Goal: Information Seeking & Learning: Check status

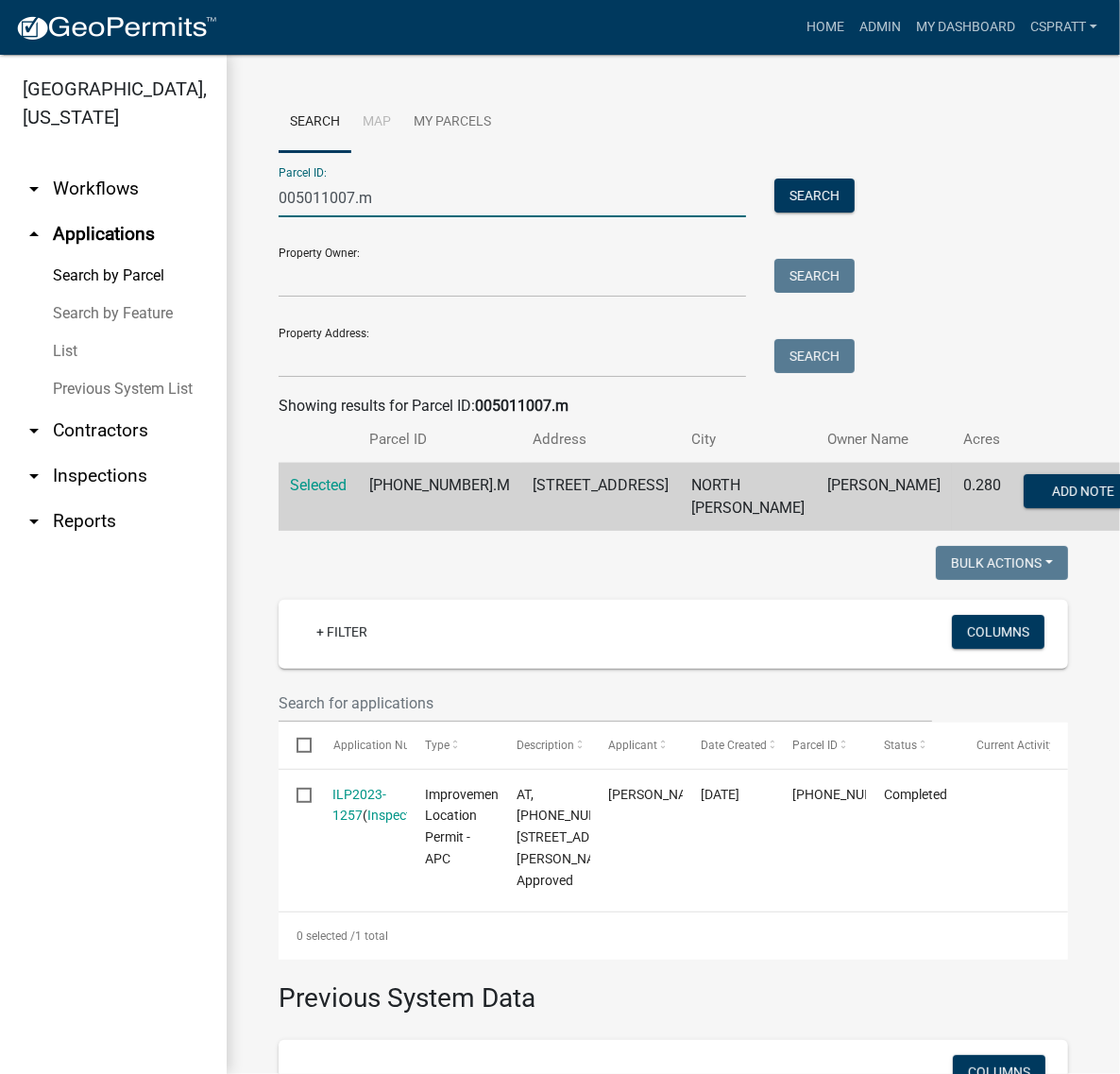
drag, startPoint x: 408, startPoint y: 228, endPoint x: 184, endPoint y: 235, distance: 224.1
click at [184, 235] on div "Kosciusko County, Indiana arrow_drop_down Workflows List arrow_drop_up Applicat…" at bounding box center [560, 564] width 1120 height 1019
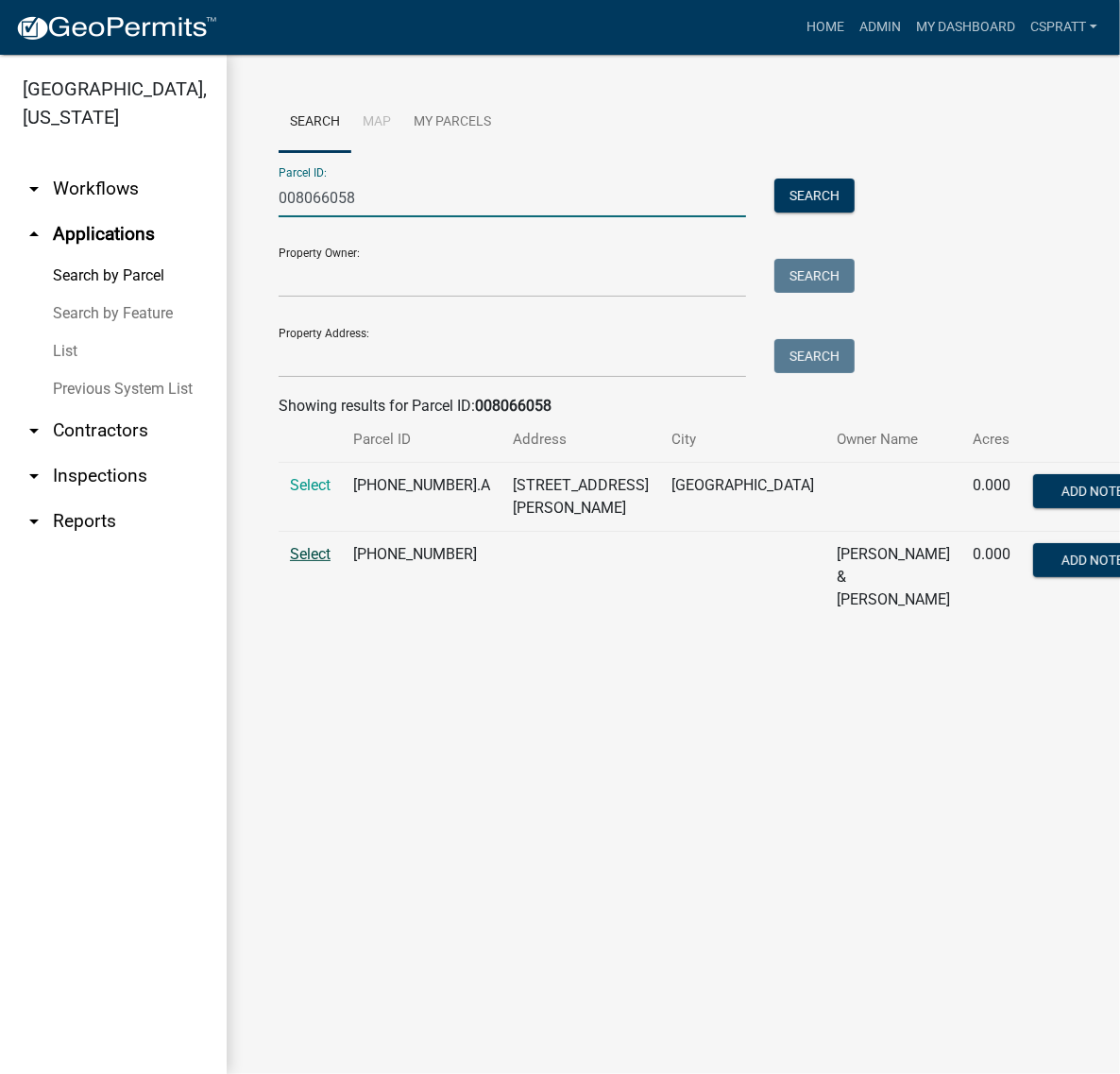
type input "008066058"
click at [309, 563] on span "Select" at bounding box center [310, 553] width 40 height 18
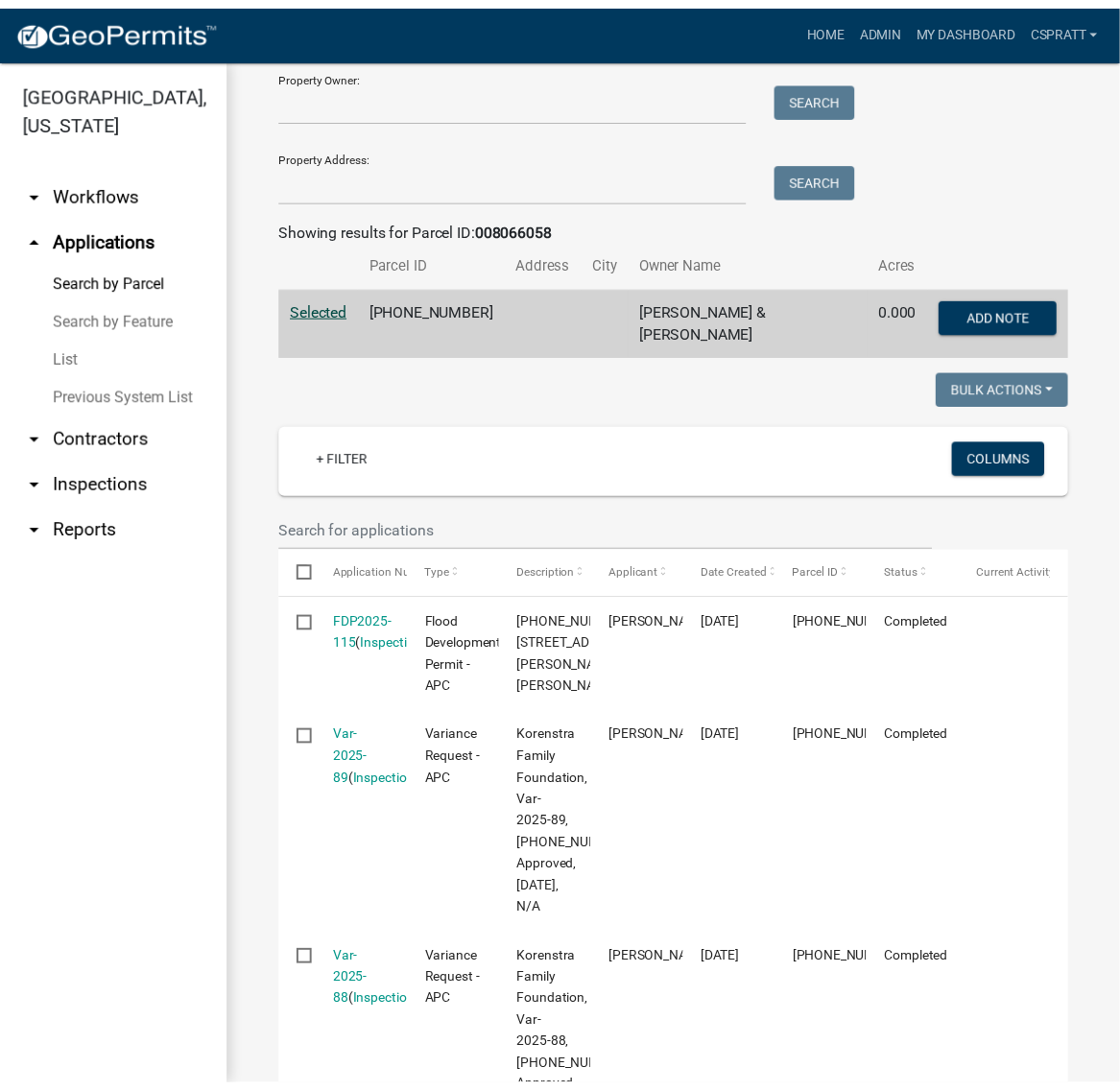
scroll to position [360, 0]
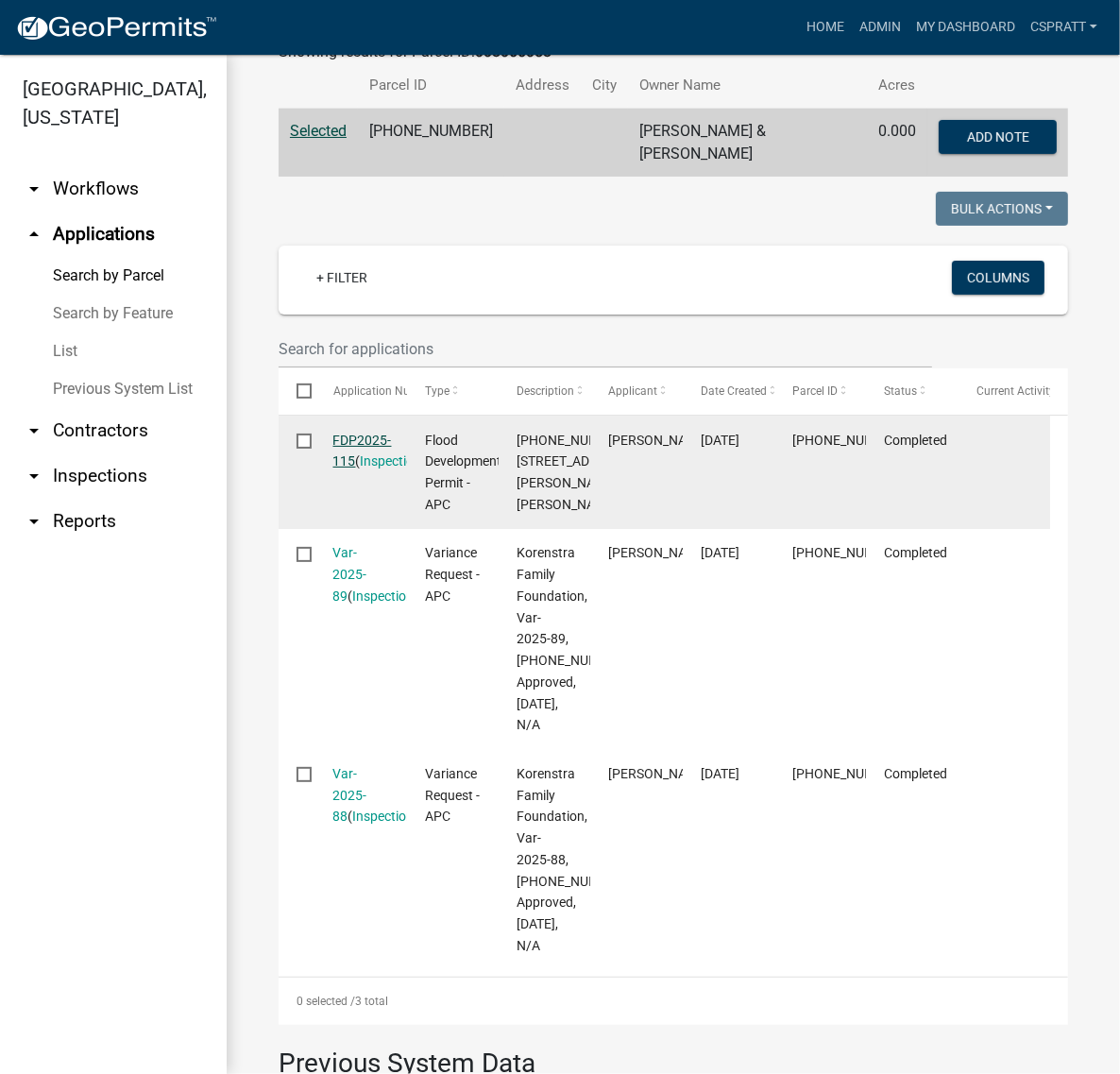
click at [370, 470] on link "FDP2025-115" at bounding box center [362, 451] width 58 height 36
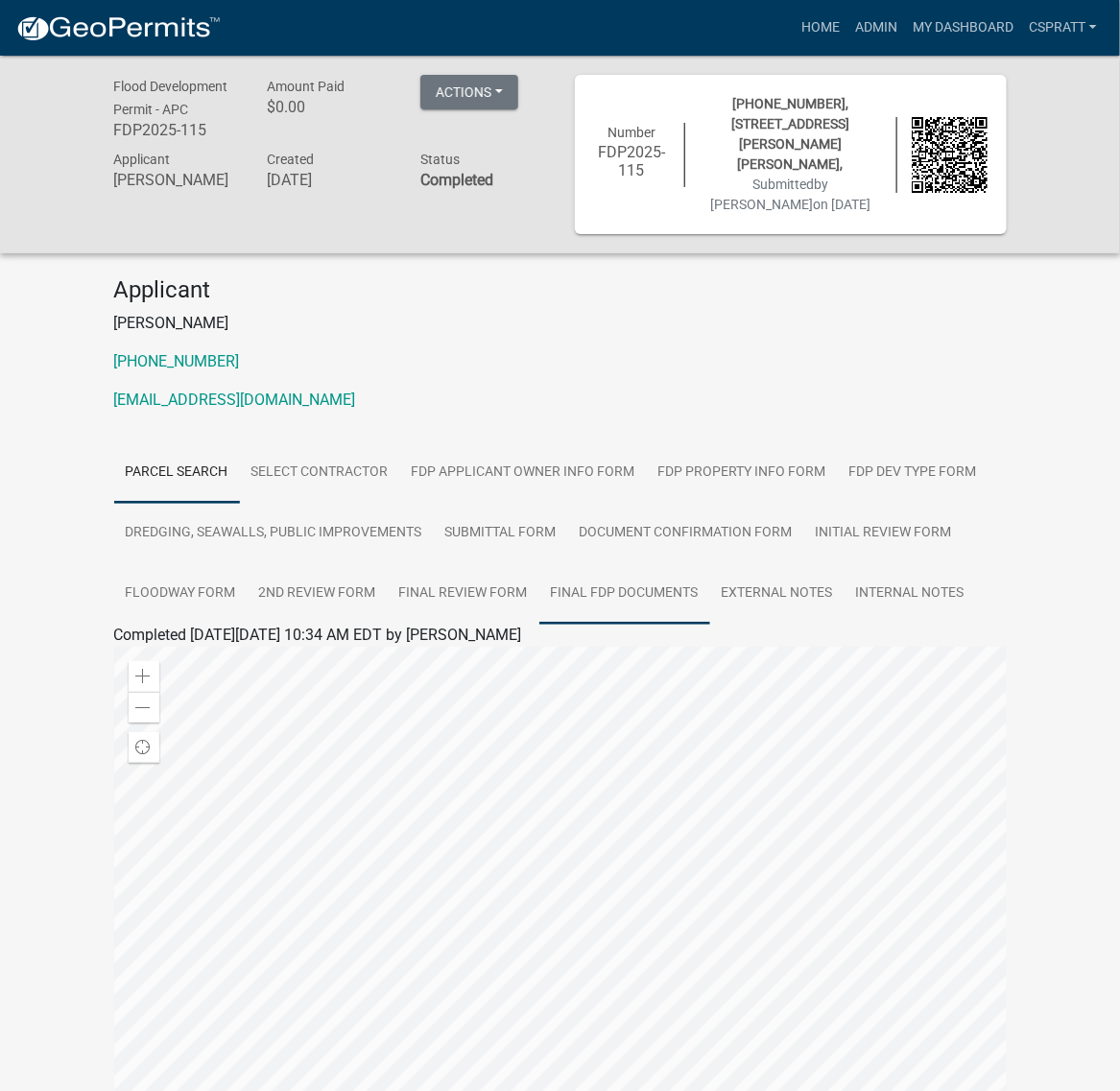
click at [566, 624] on link "Final FDP Documents" at bounding box center [625, 593] width 171 height 61
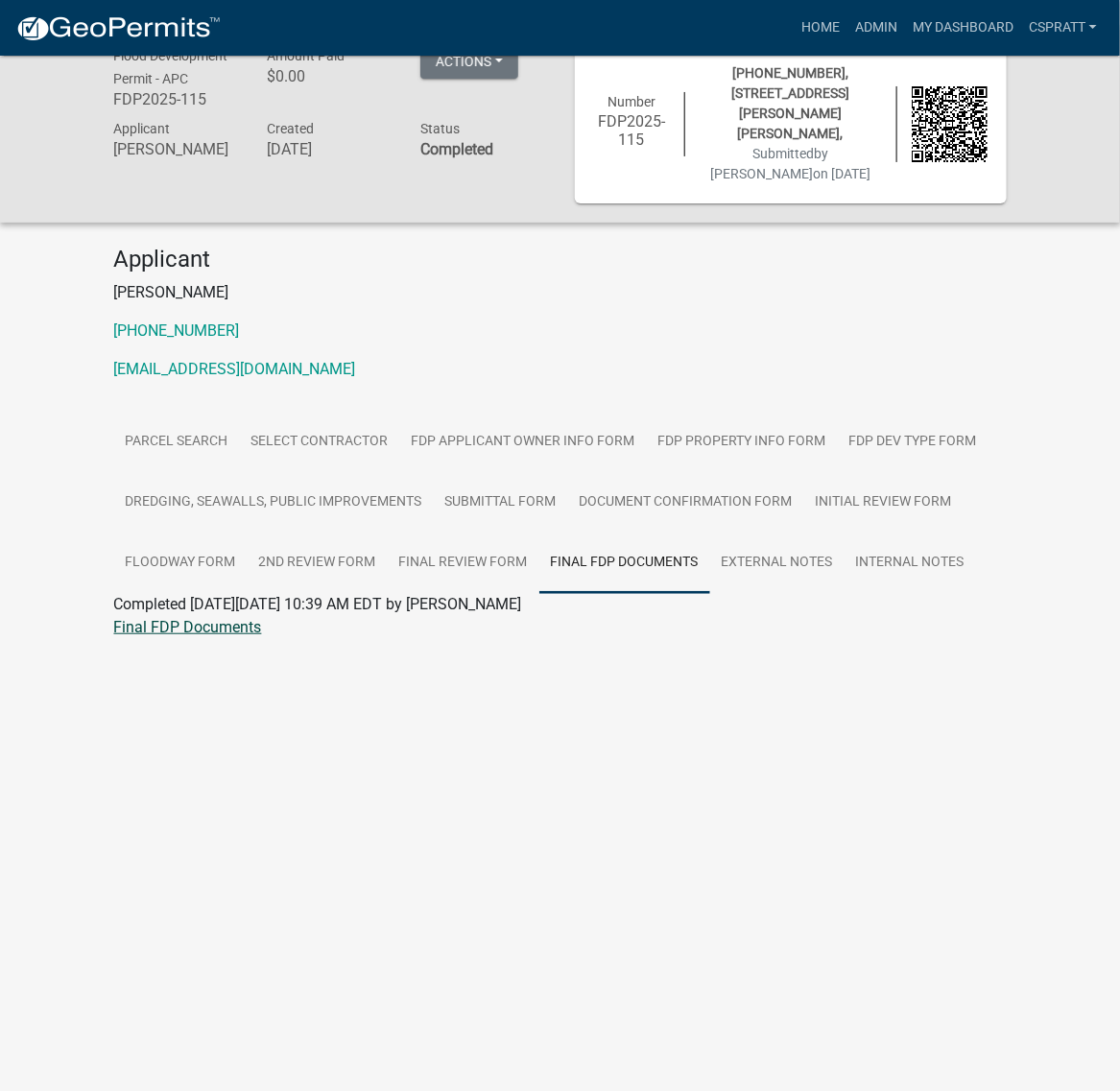
scroll to position [55, 0]
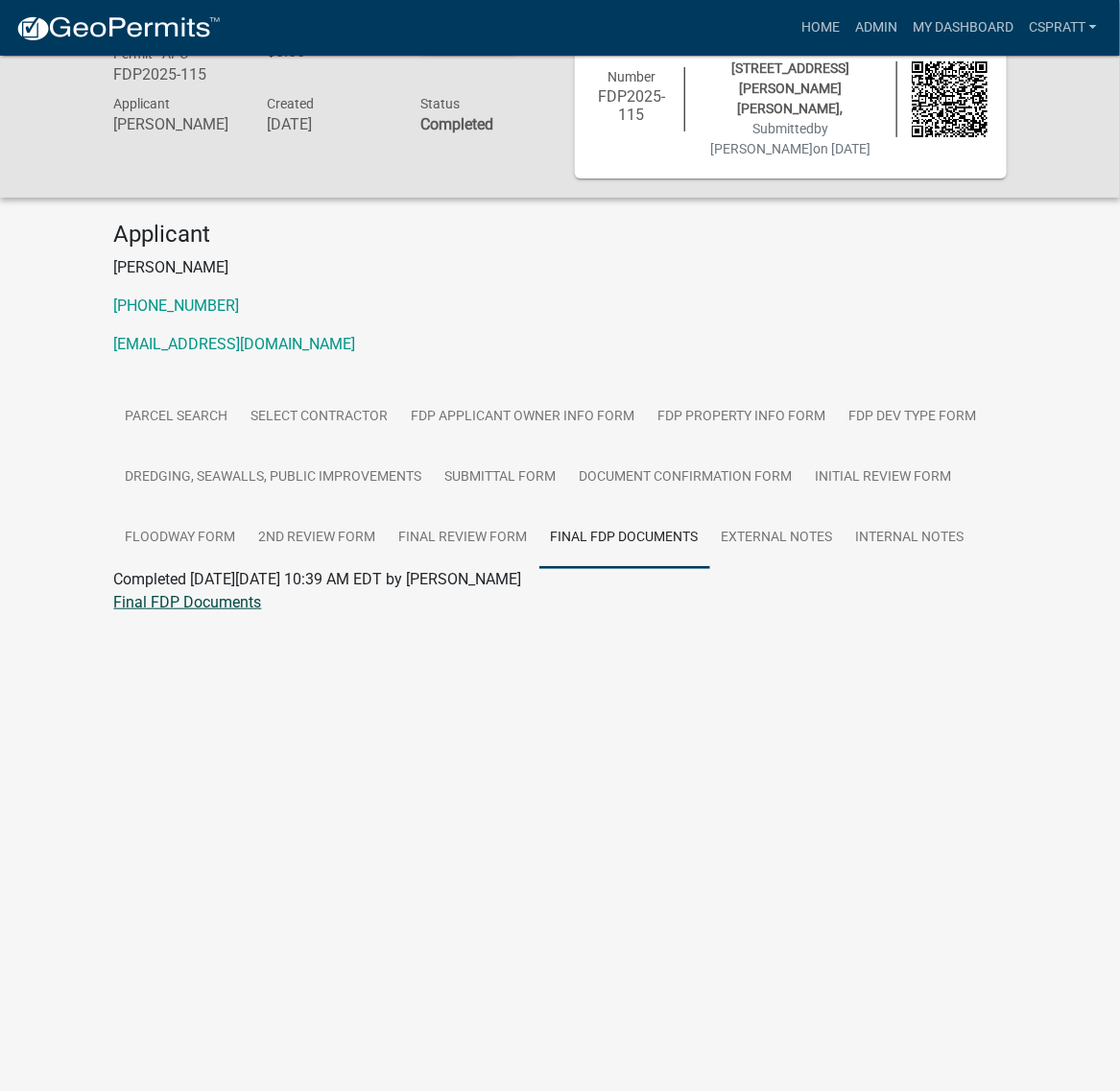
click at [262, 612] on link "Final FDP Documents" at bounding box center [188, 602] width 148 height 18
click at [847, 31] on link "Admin" at bounding box center [875, 28] width 57 height 37
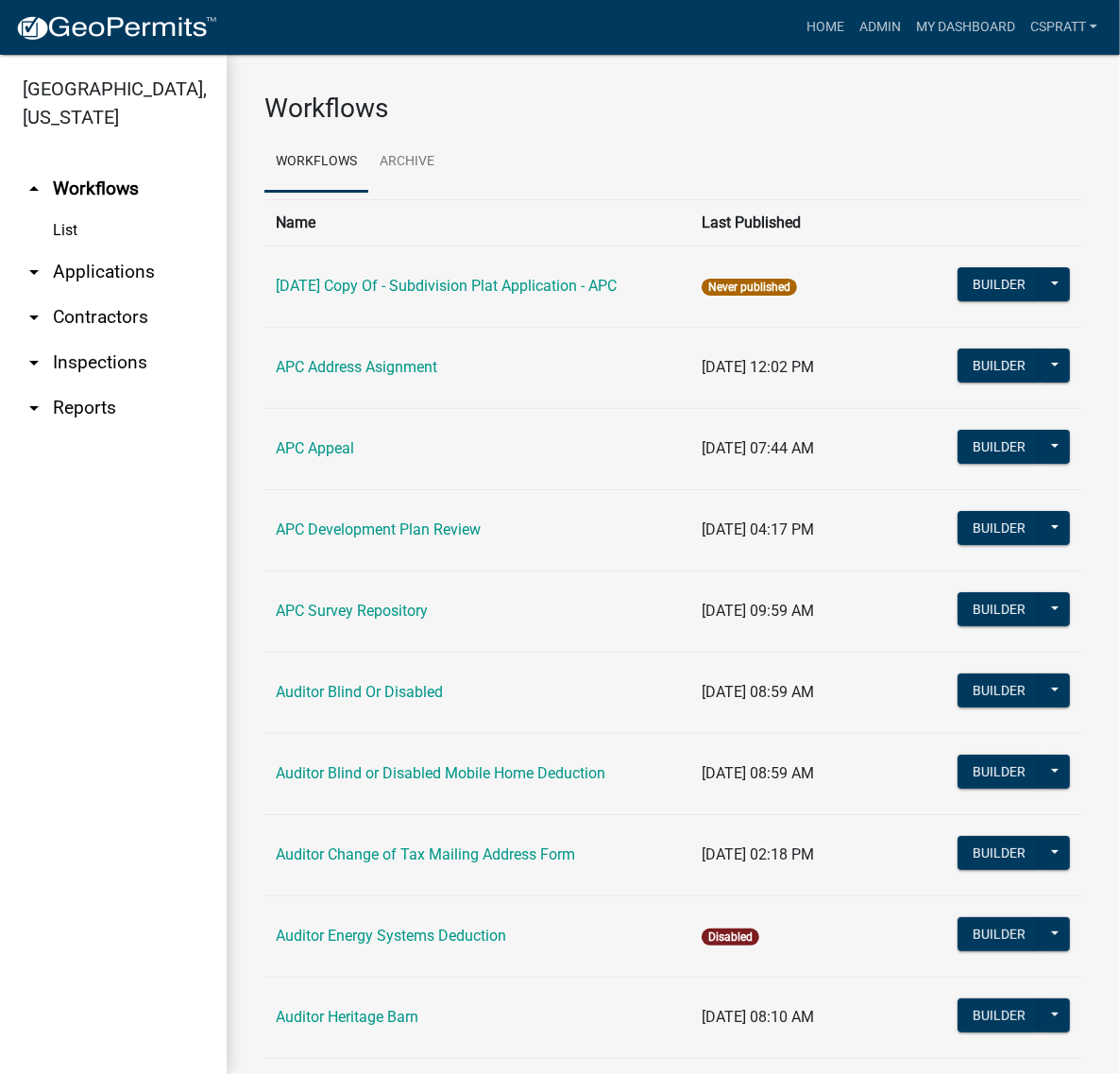
click at [151, 295] on link "arrow_drop_down Applications" at bounding box center [113, 272] width 227 height 45
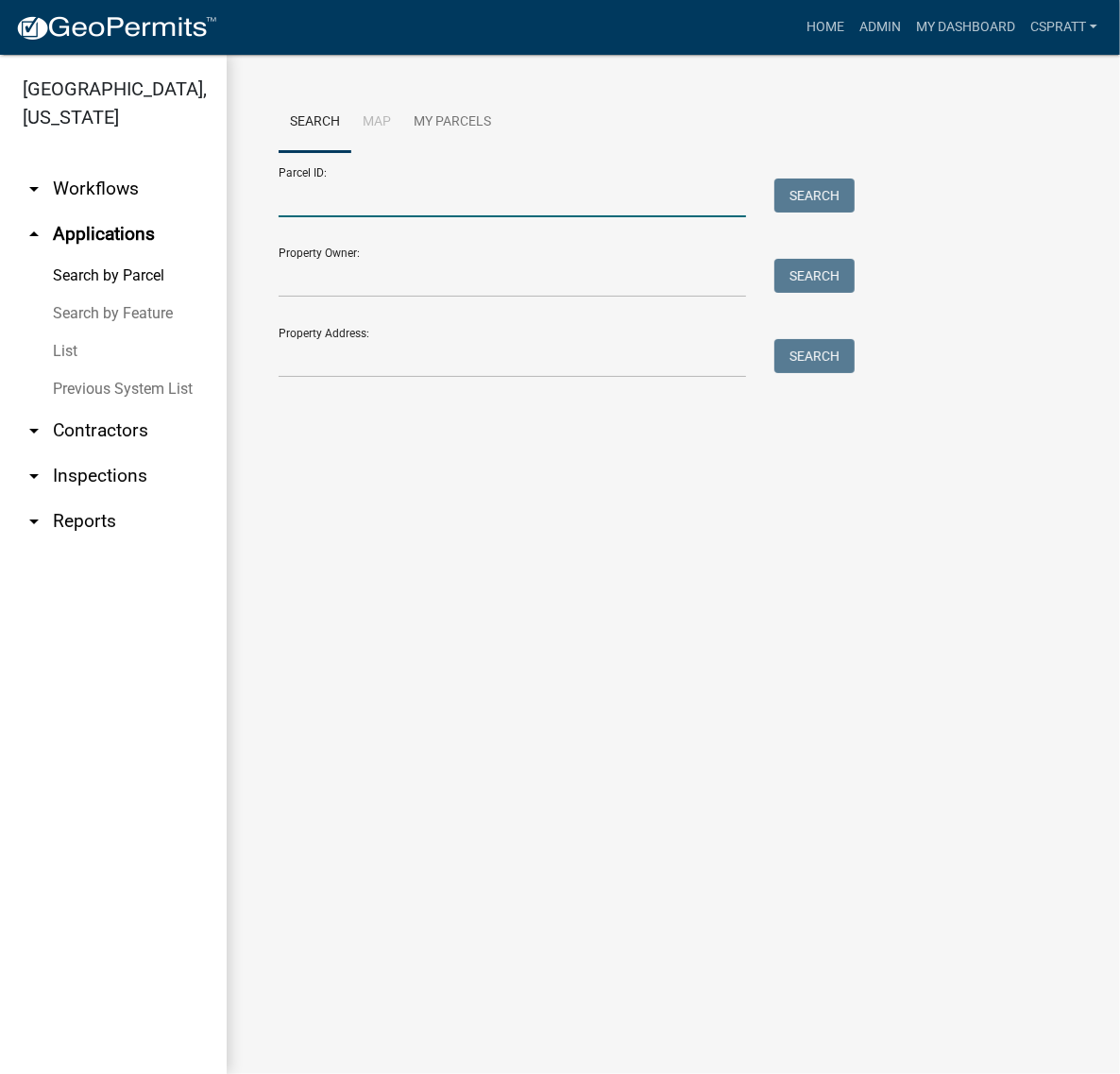
click at [325, 213] on input "Parcel ID:" at bounding box center [512, 198] width 468 height 38
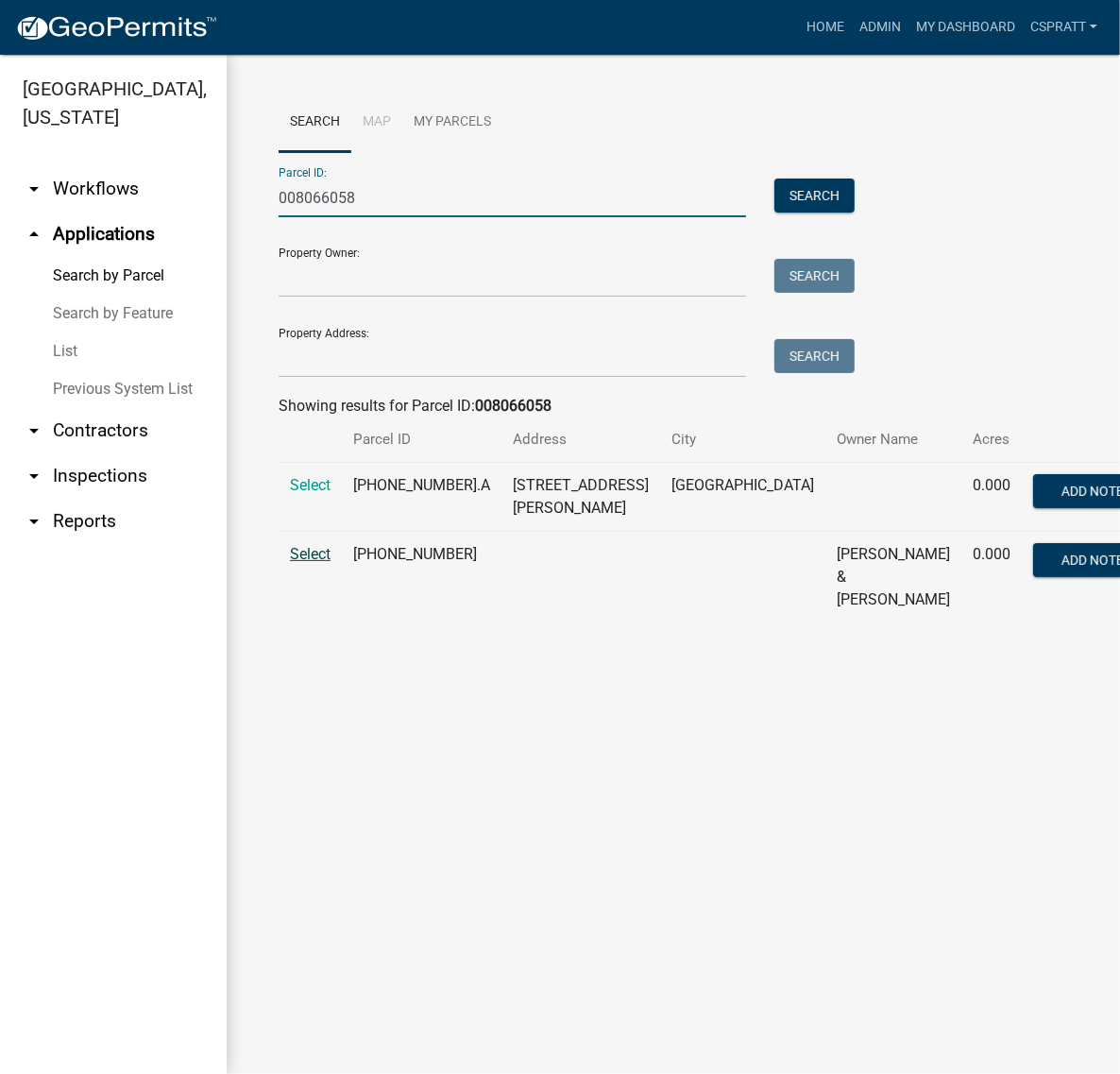
type input "008066058"
click at [323, 563] on span "Select" at bounding box center [310, 553] width 40 height 18
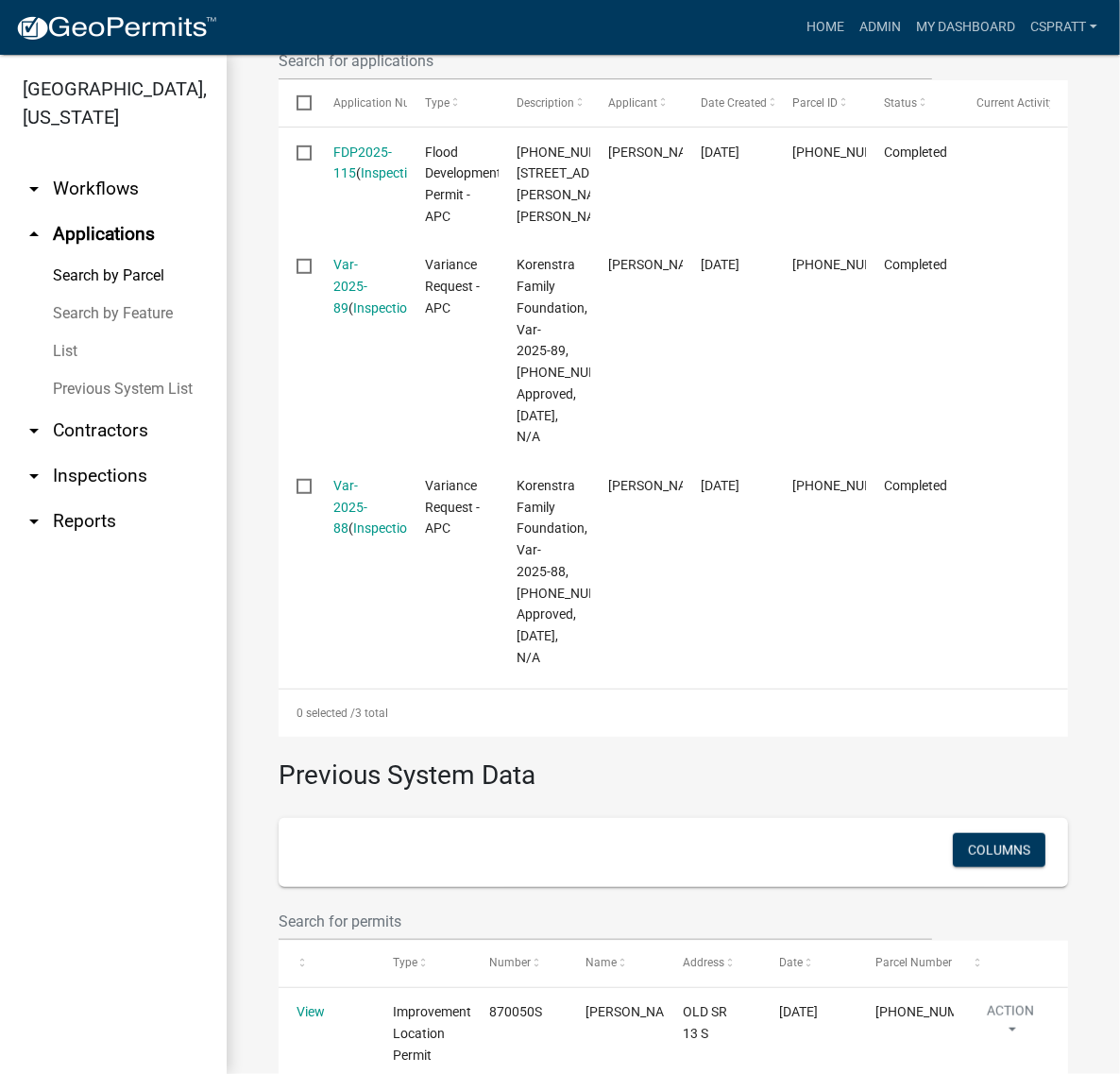
scroll to position [760, 0]
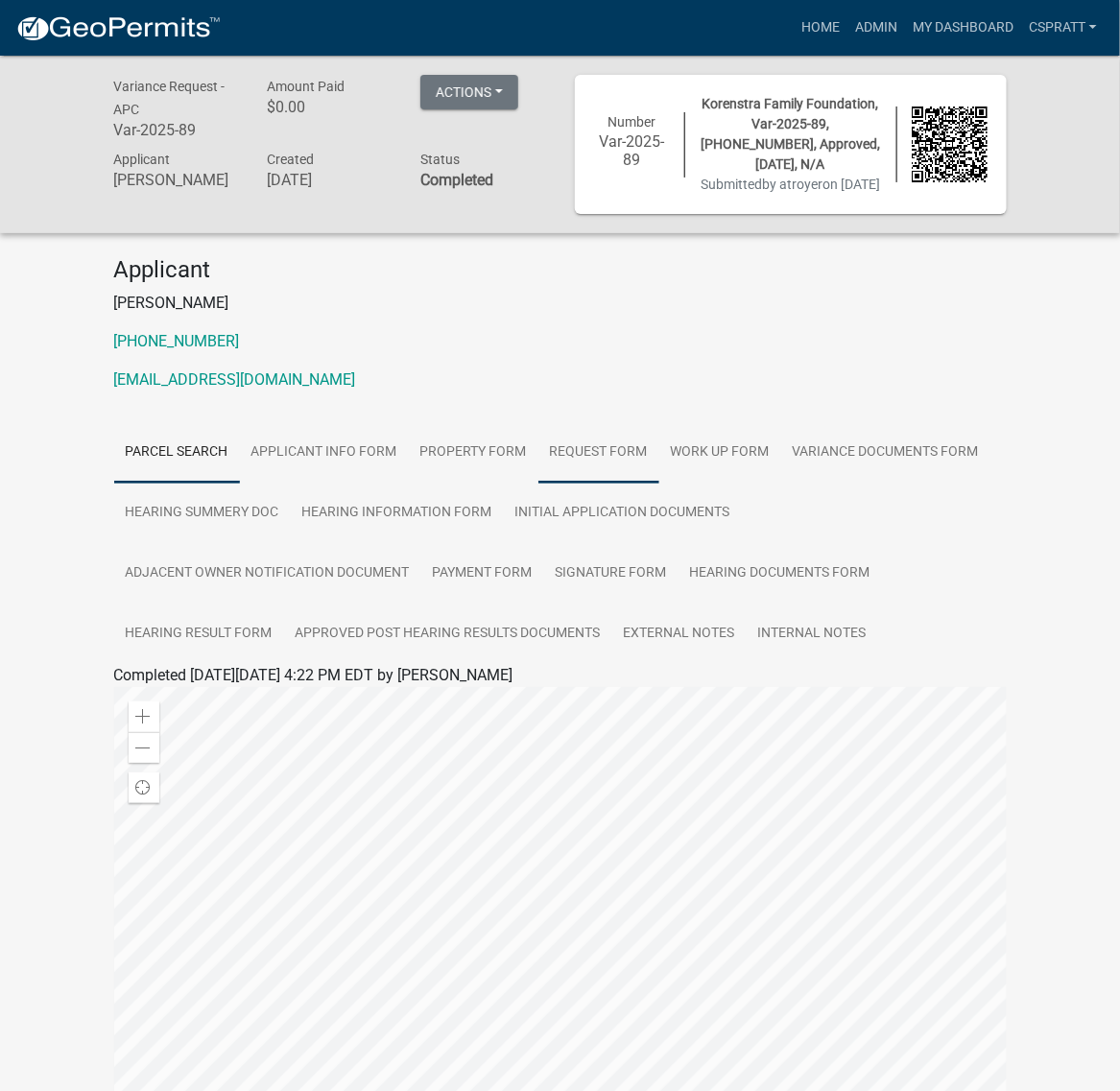
click at [659, 483] on link "Request Form" at bounding box center [599, 452] width 121 height 61
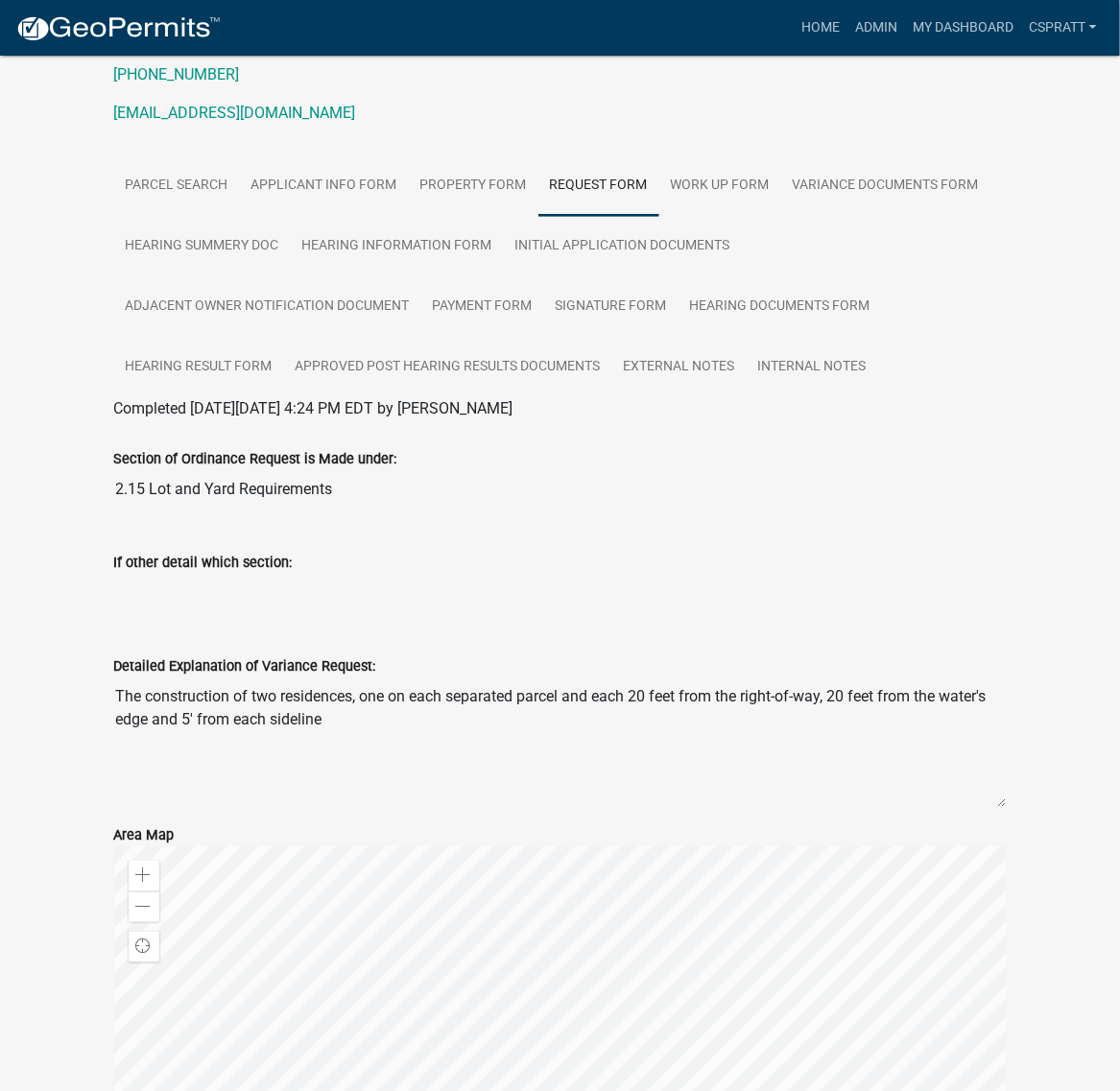
scroll to position [120, 0]
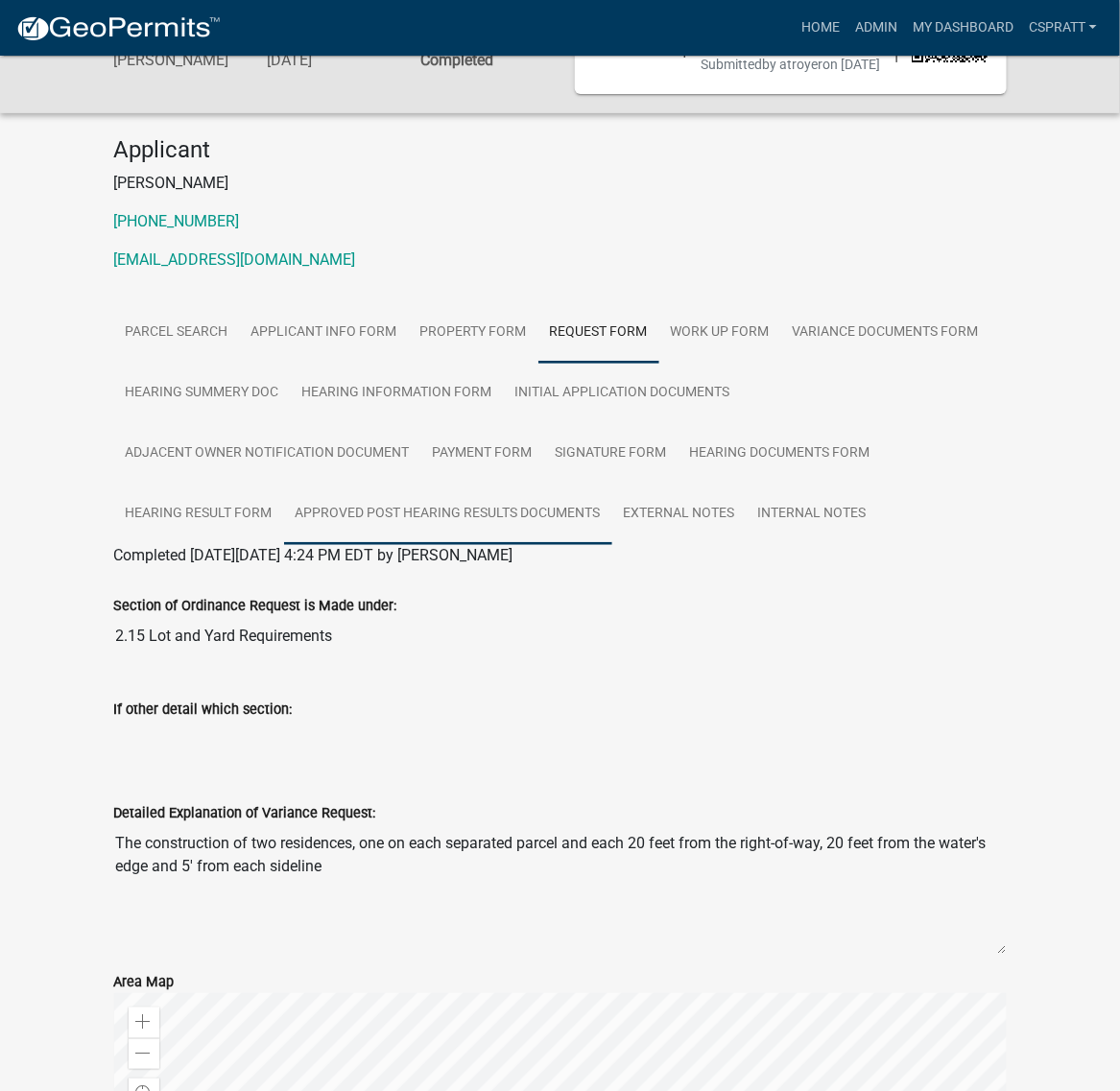
click at [402, 546] on link "Approved Post Hearing Results Documents" at bounding box center [448, 513] width 329 height 61
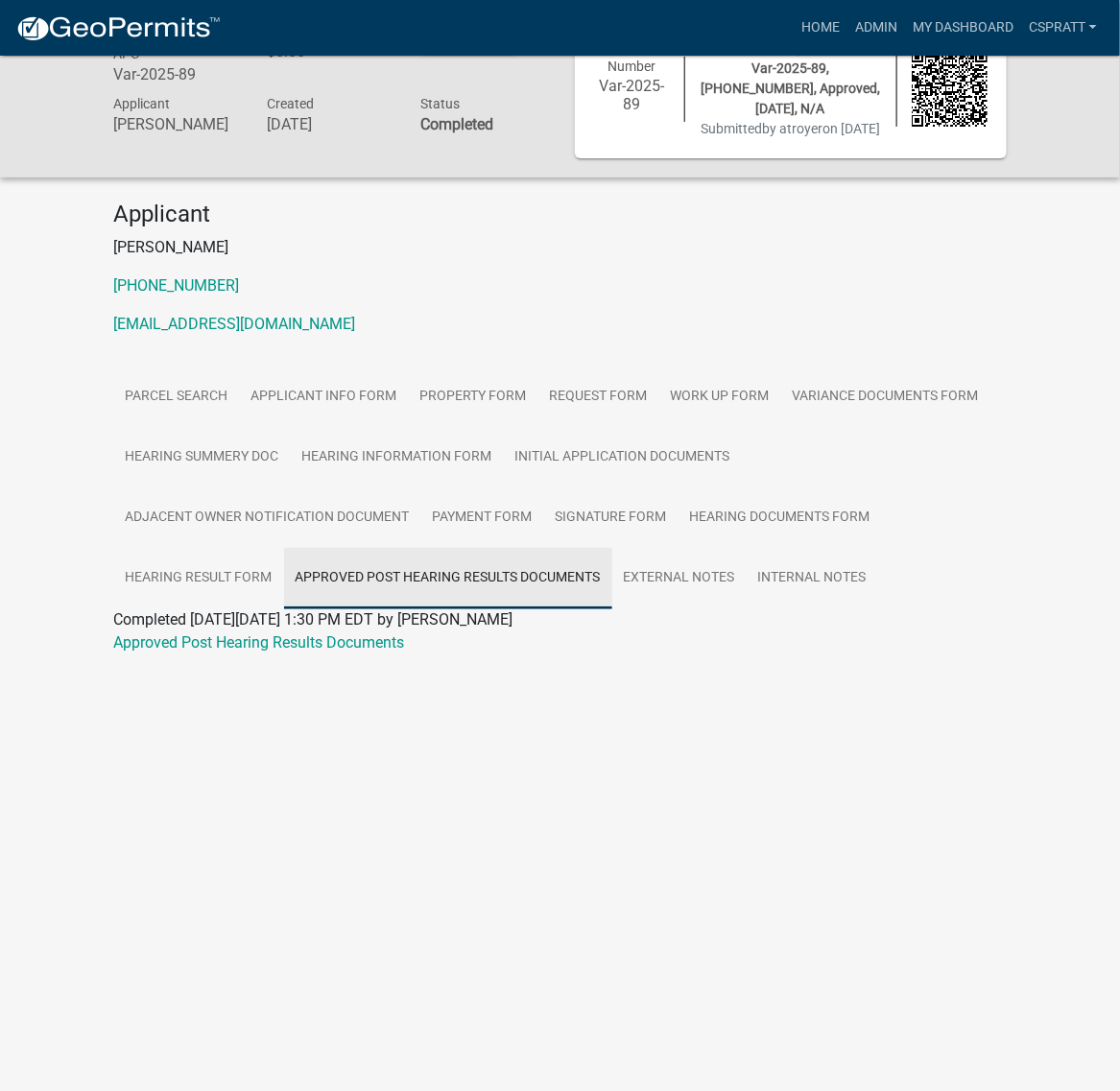
scroll to position [55, 0]
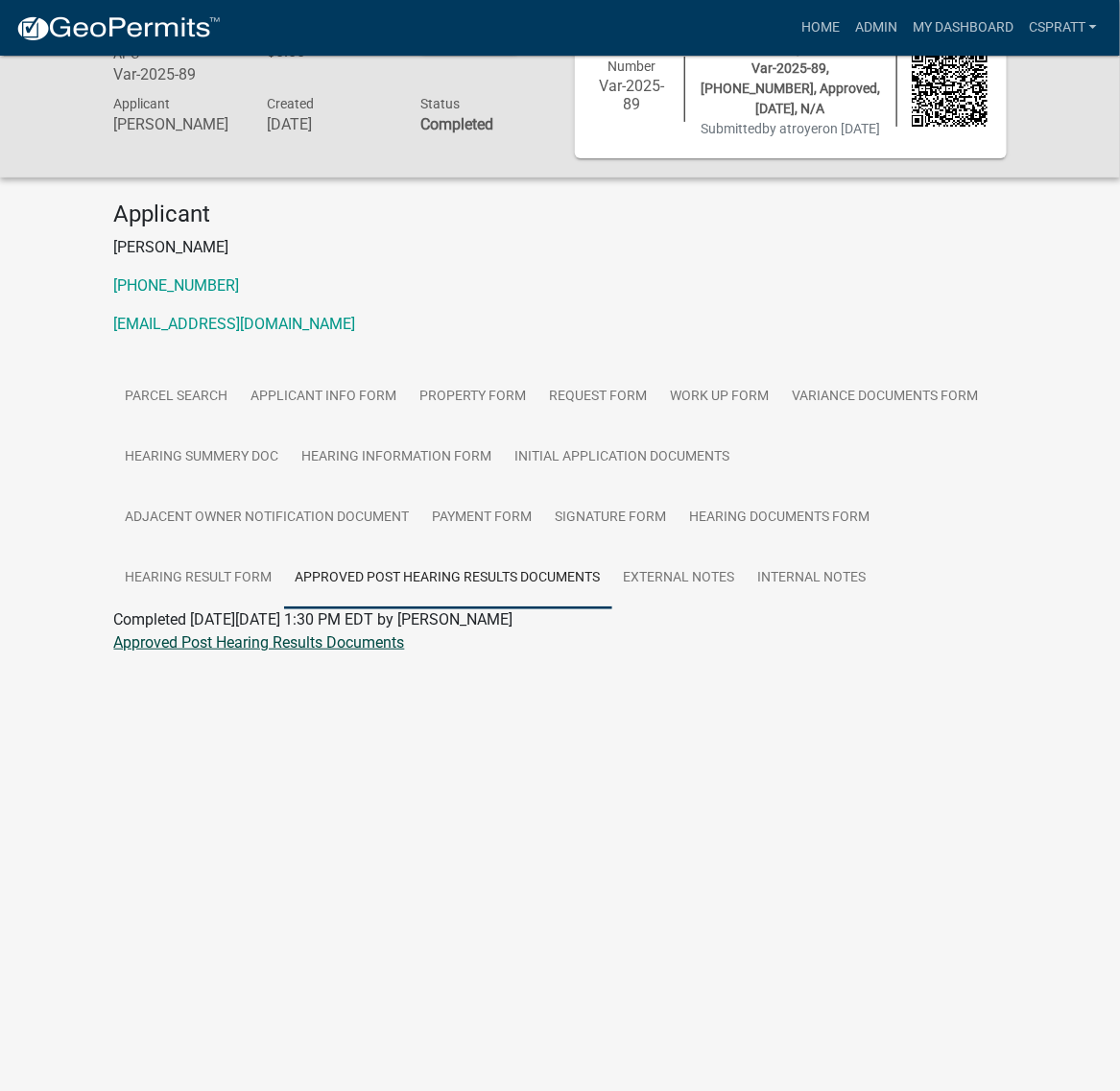
click at [362, 651] on link "Approved Post Hearing Results Documents" at bounding box center [259, 642] width 291 height 18
click at [781, 428] on link "Variance Documents Form" at bounding box center [885, 397] width 209 height 61
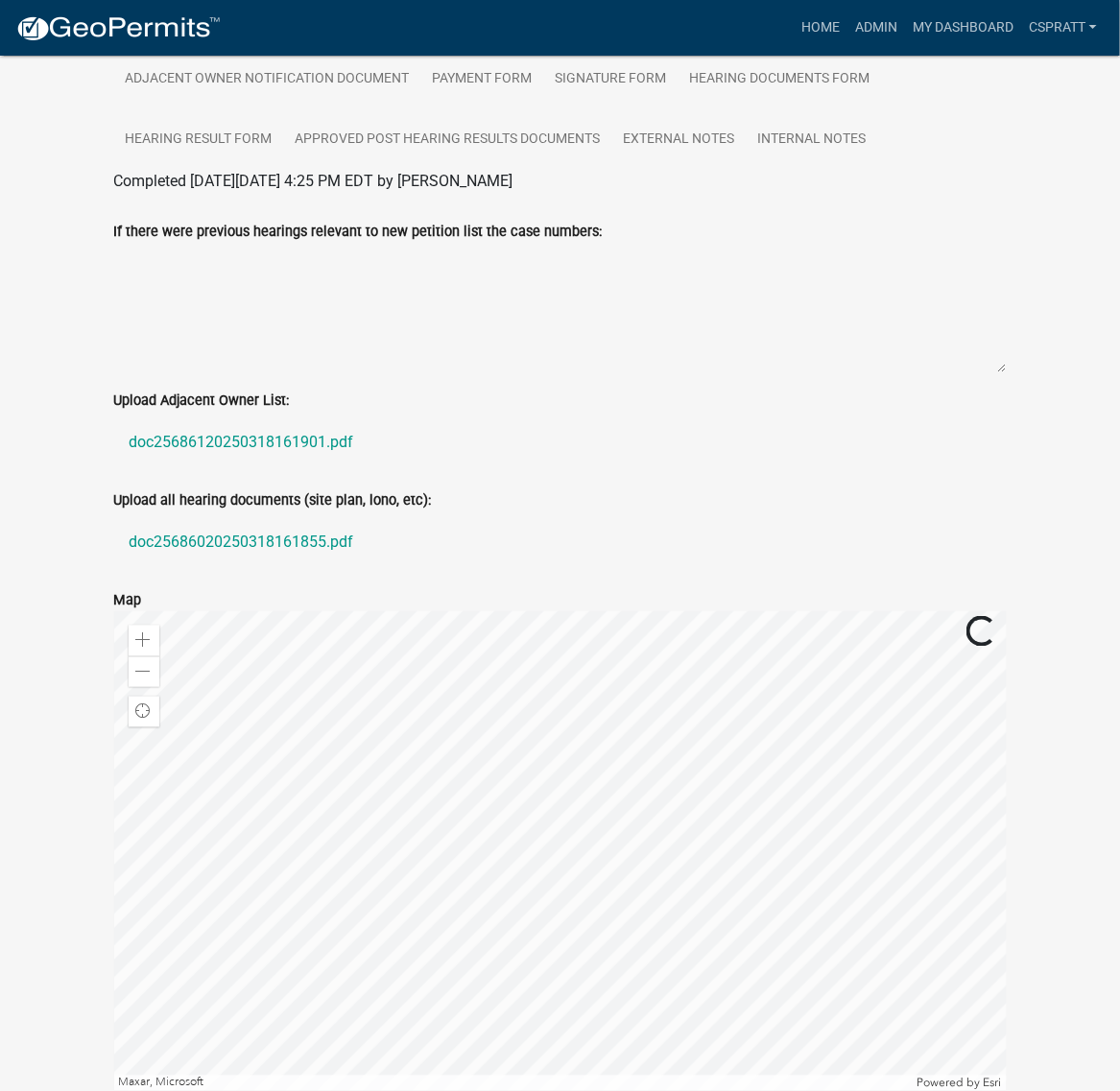
scroll to position [536, 0]
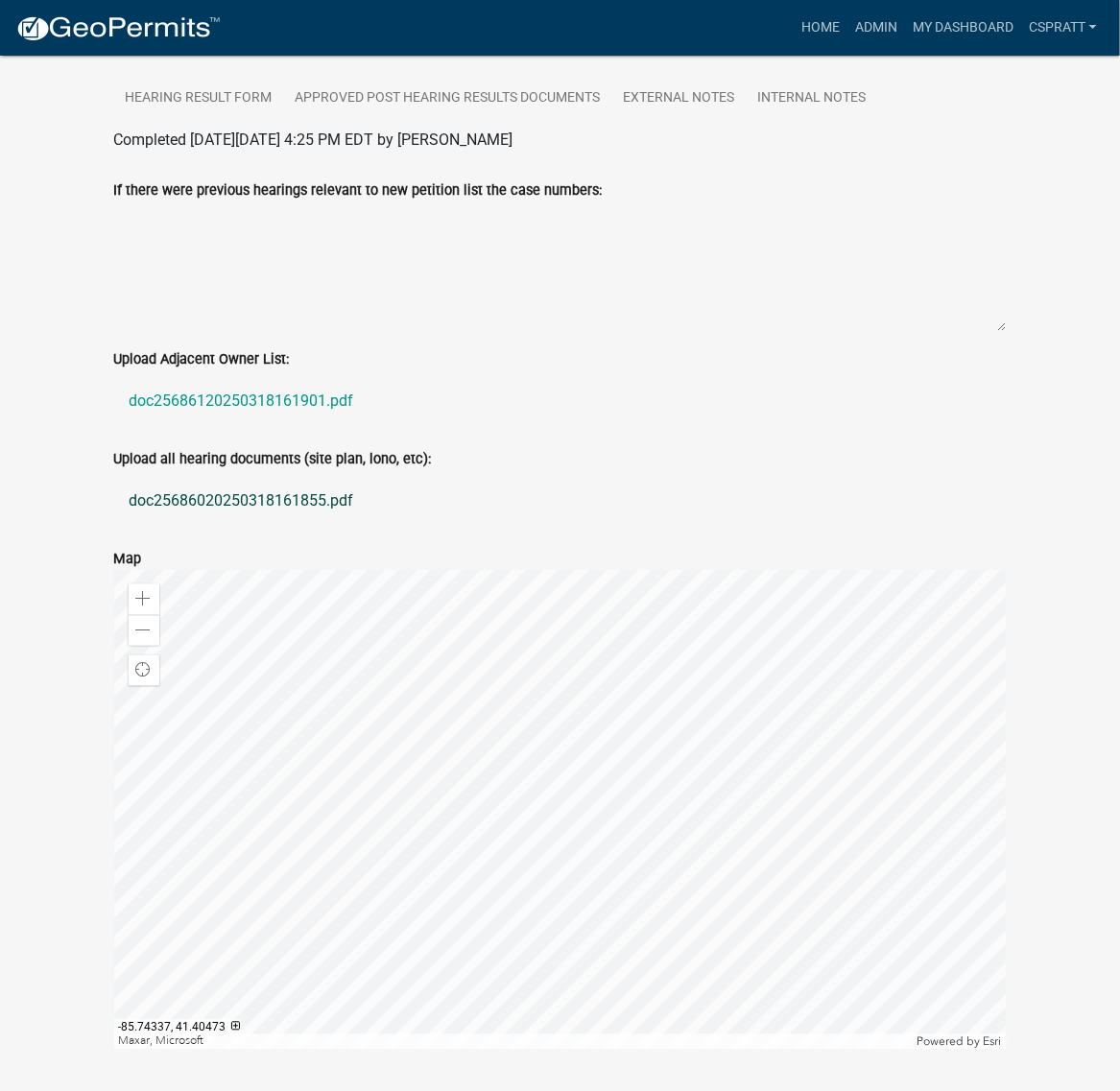
click at [347, 524] on link "doc25686020250318161855.pdf" at bounding box center [560, 500] width 892 height 46
click at [793, 43] on link "Home" at bounding box center [820, 28] width 53 height 37
